Goal: Information Seeking & Learning: Check status

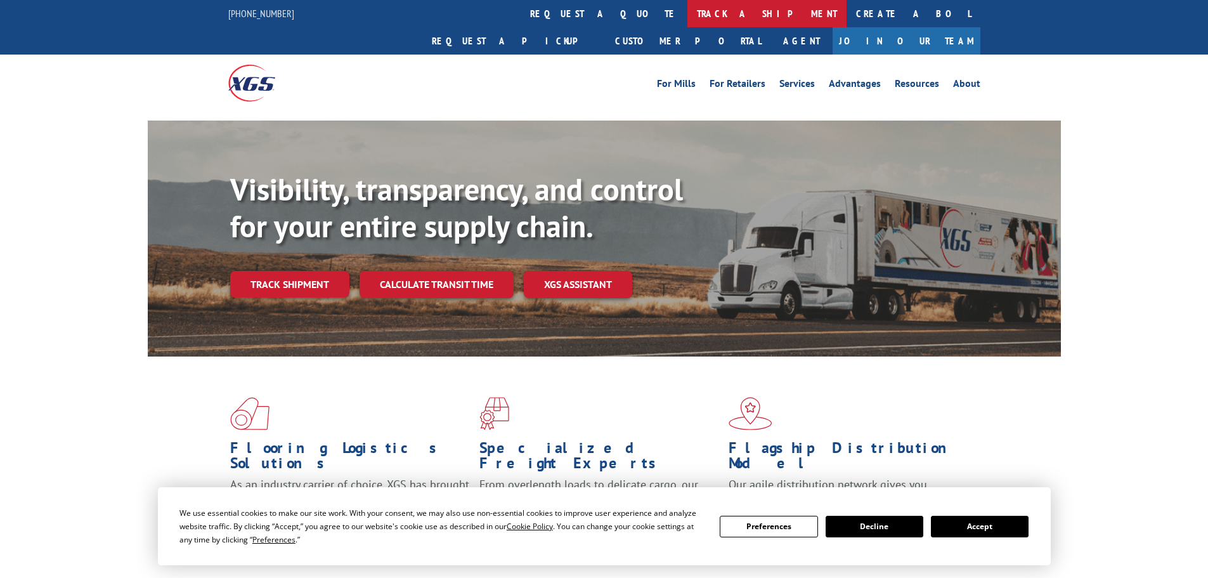
click at [687, 15] on link "track a shipment" at bounding box center [766, 13] width 159 height 27
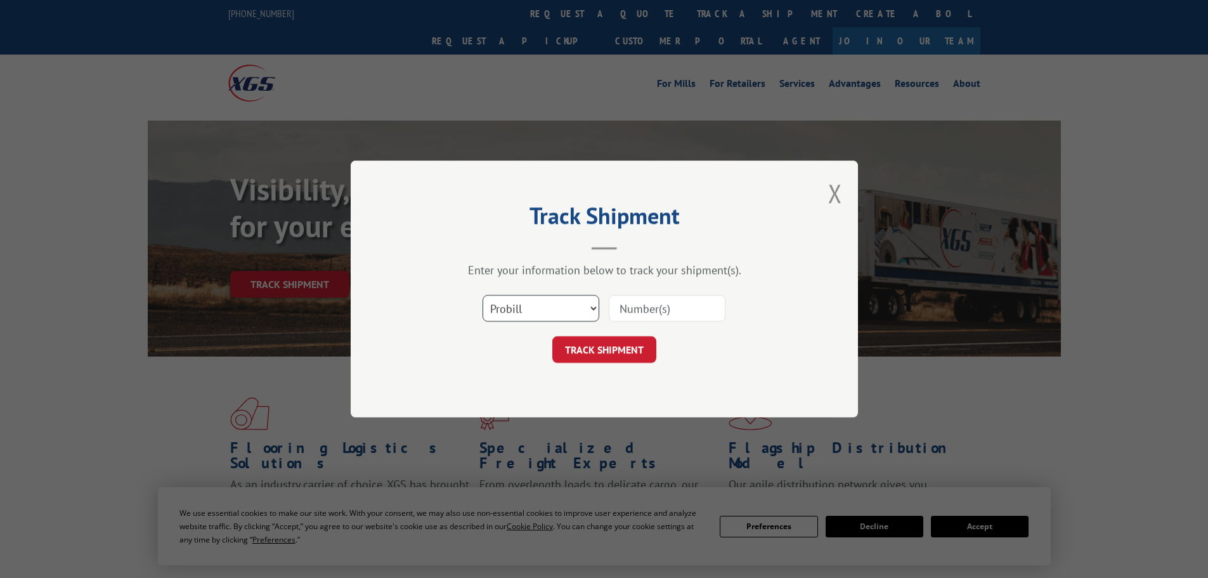
click at [515, 314] on select "Select category... Probill BOL PO" at bounding box center [540, 308] width 117 height 27
select select "bol"
click at [482, 295] on select "Select category... Probill BOL PO" at bounding box center [540, 308] width 117 height 27
drag, startPoint x: 648, startPoint y: 290, endPoint x: 639, endPoint y: 304, distance: 16.0
click at [647, 290] on div "Select category... Probill BOL PO" at bounding box center [604, 308] width 380 height 42
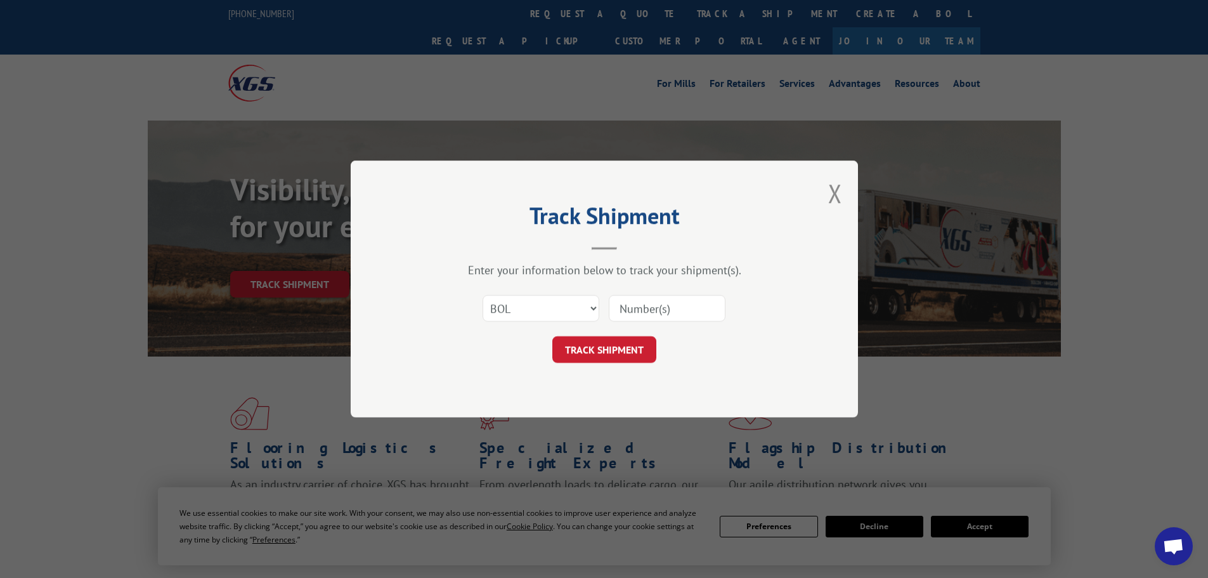
click at [639, 304] on input at bounding box center [667, 308] width 117 height 27
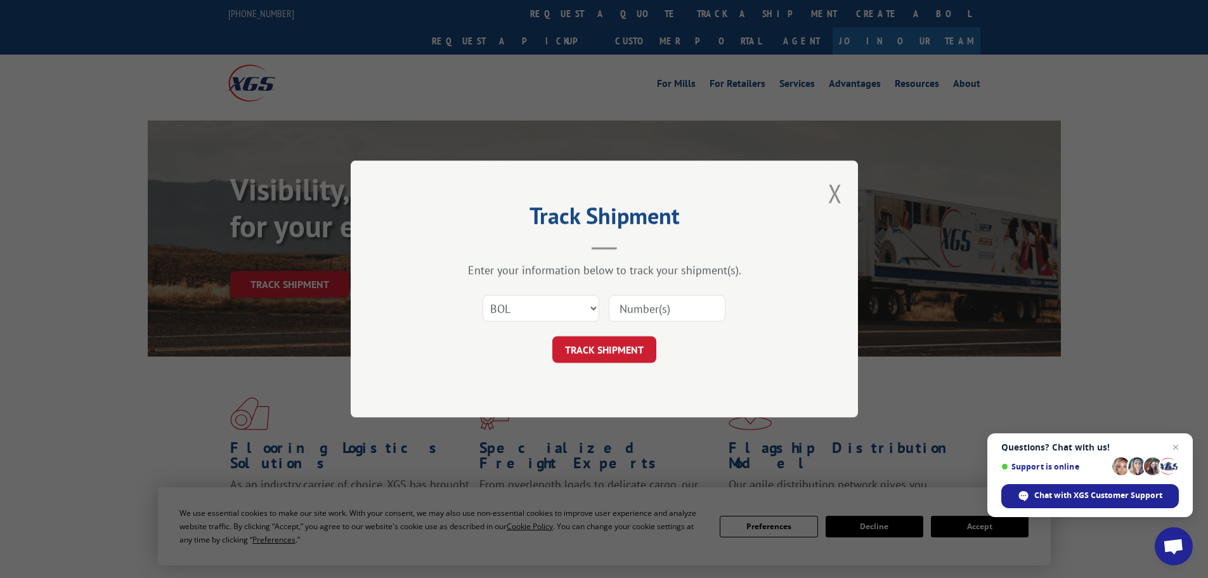
paste input "471641"
type input "471641"
click at [574, 345] on button "TRACK SHIPMENT" at bounding box center [604, 349] width 104 height 27
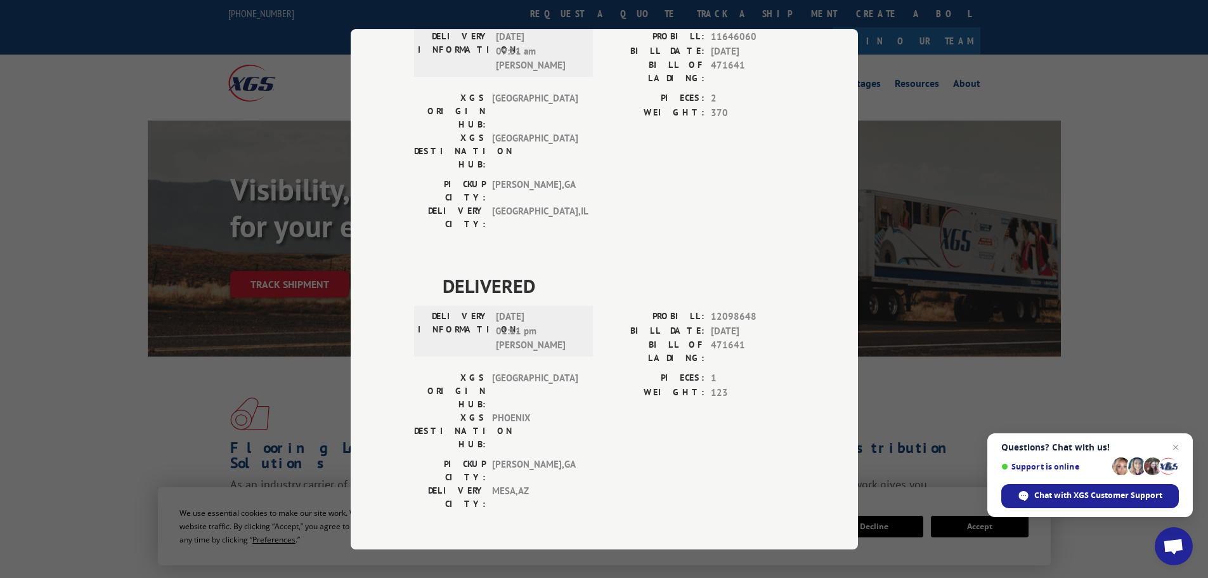
scroll to position [697, 0]
drag, startPoint x: 436, startPoint y: 277, endPoint x: 599, endPoint y: 302, distance: 165.5
copy div "ESTIMATED DELIVERY TIME: [DATE] by 8pm"
